Goal: Information Seeking & Learning: Learn about a topic

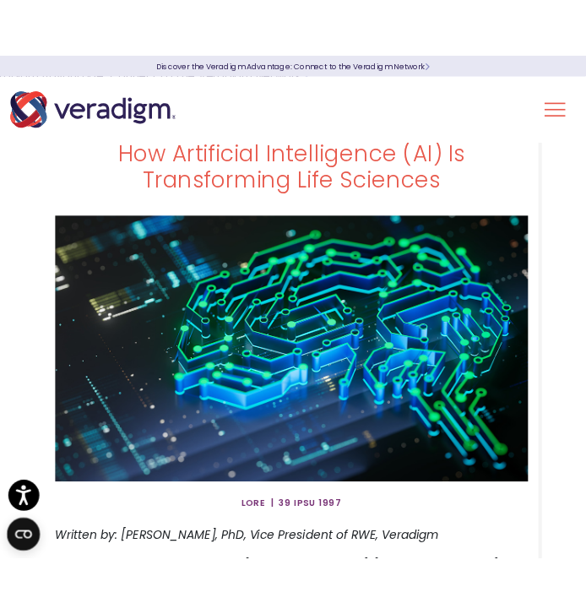
scroll to position [39, 0]
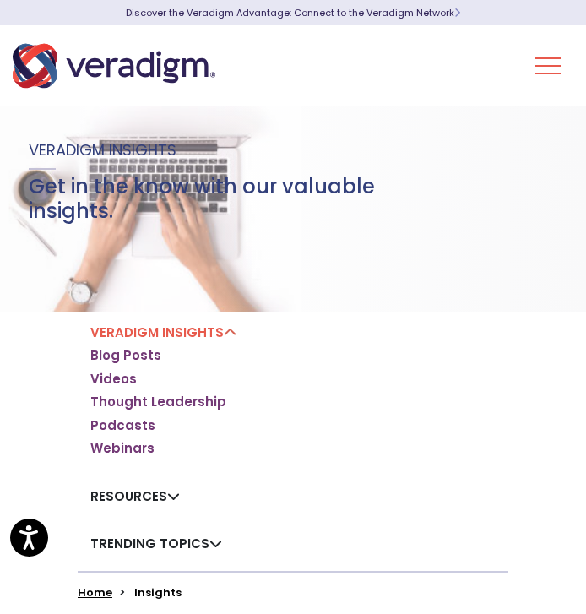
scroll to position [111, 0]
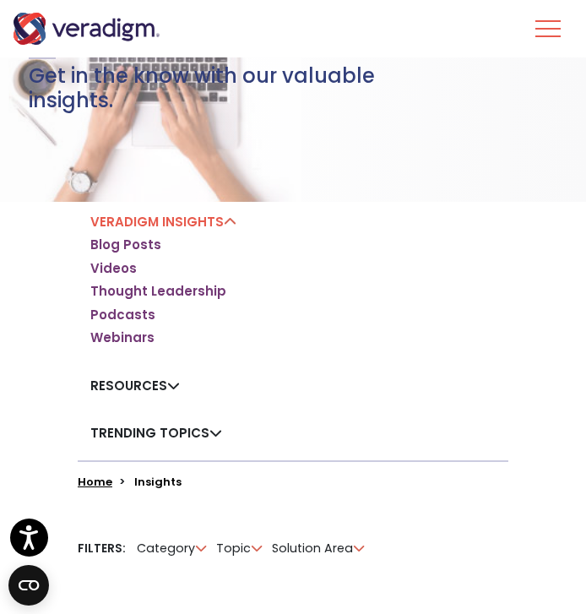
click at [143, 235] on div "Veradigm Insights Blog Posts Videos Thought Leadership Podcasts Webinars" at bounding box center [163, 284] width 171 height 164
click at [140, 247] on link "Blog Posts" at bounding box center [125, 244] width 71 height 17
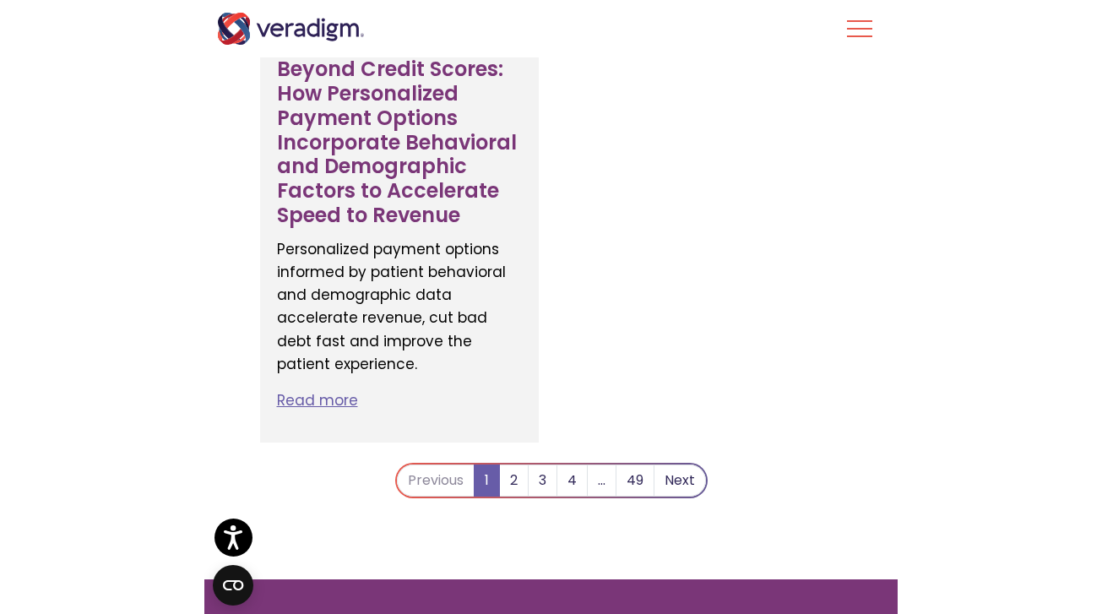
scroll to position [2261, 0]
